Goal: Navigation & Orientation: Find specific page/section

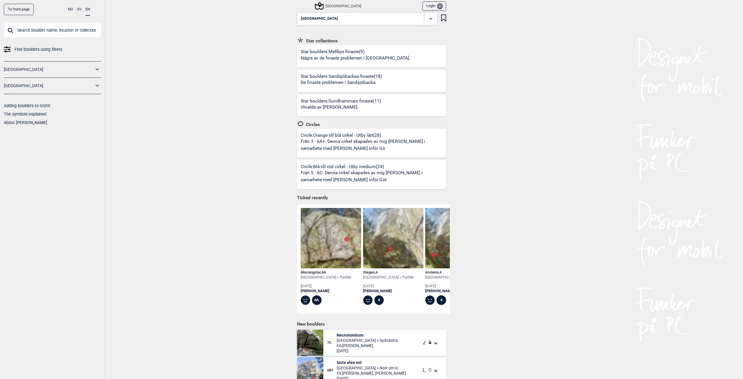
click at [86, 87] on link "[GEOGRAPHIC_DATA]" at bounding box center [49, 86] width 90 height 8
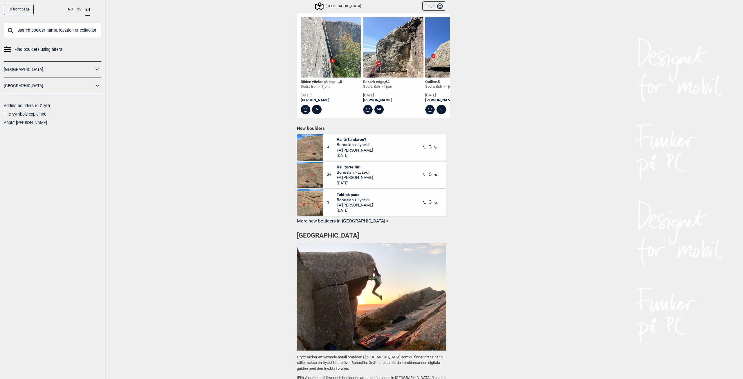
scroll to position [203, 0]
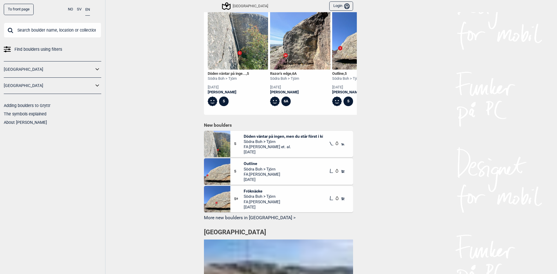
scroll to position [203, 0]
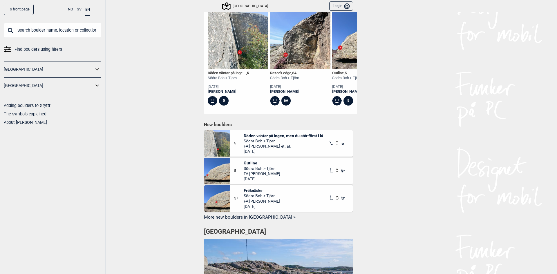
click at [267, 140] on span "Södra Boh > Tjörn" at bounding box center [284, 140] width 80 height 5
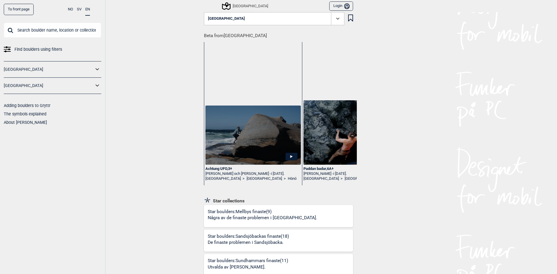
click at [15, 88] on link "[GEOGRAPHIC_DATA]" at bounding box center [49, 86] width 90 height 8
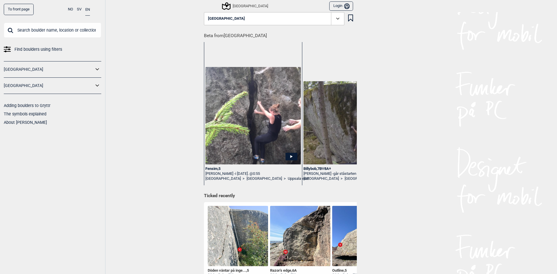
click at [246, 217] on img at bounding box center [238, 236] width 60 height 60
